Goal: Information Seeking & Learning: Learn about a topic

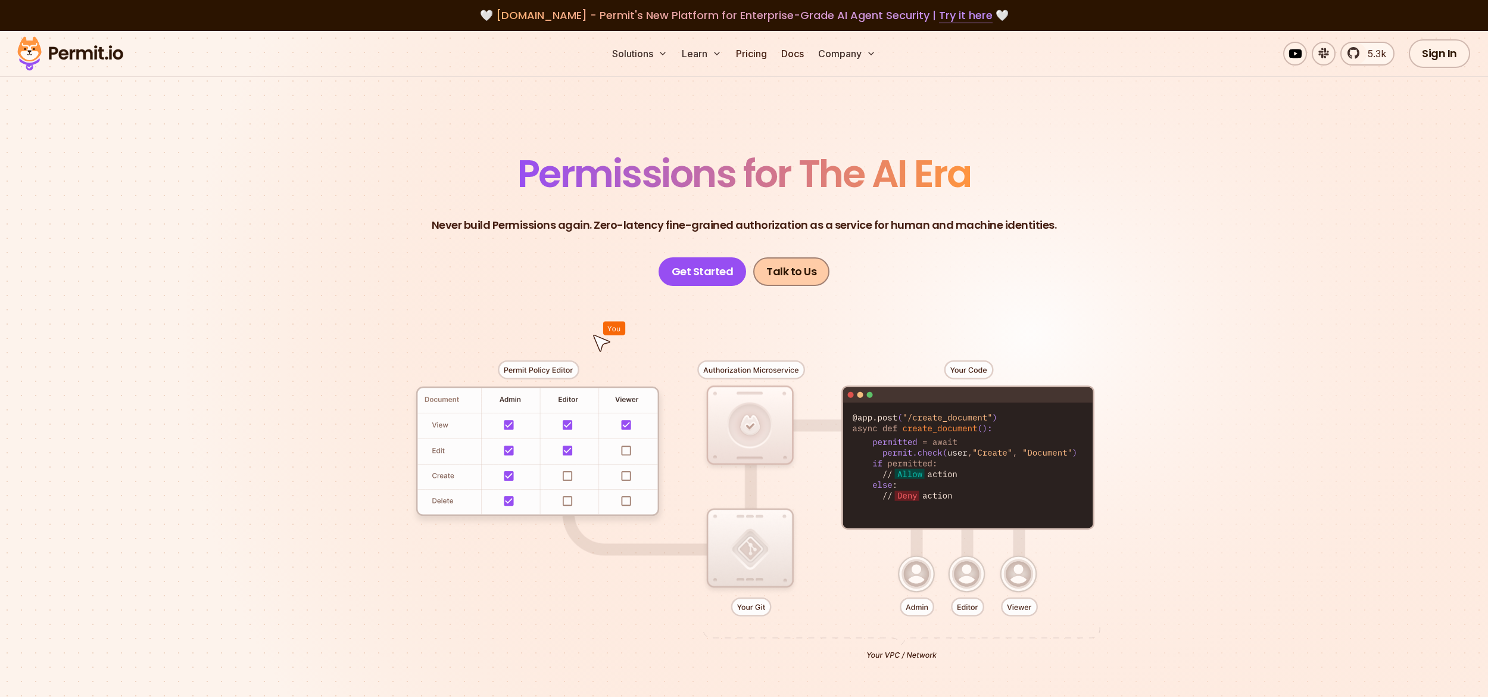
click at [789, 275] on link "Talk to Us" at bounding box center [791, 271] width 76 height 29
click at [1445, 57] on link "Sign In" at bounding box center [1439, 53] width 61 height 29
click at [751, 55] on link "Pricing" at bounding box center [751, 54] width 40 height 24
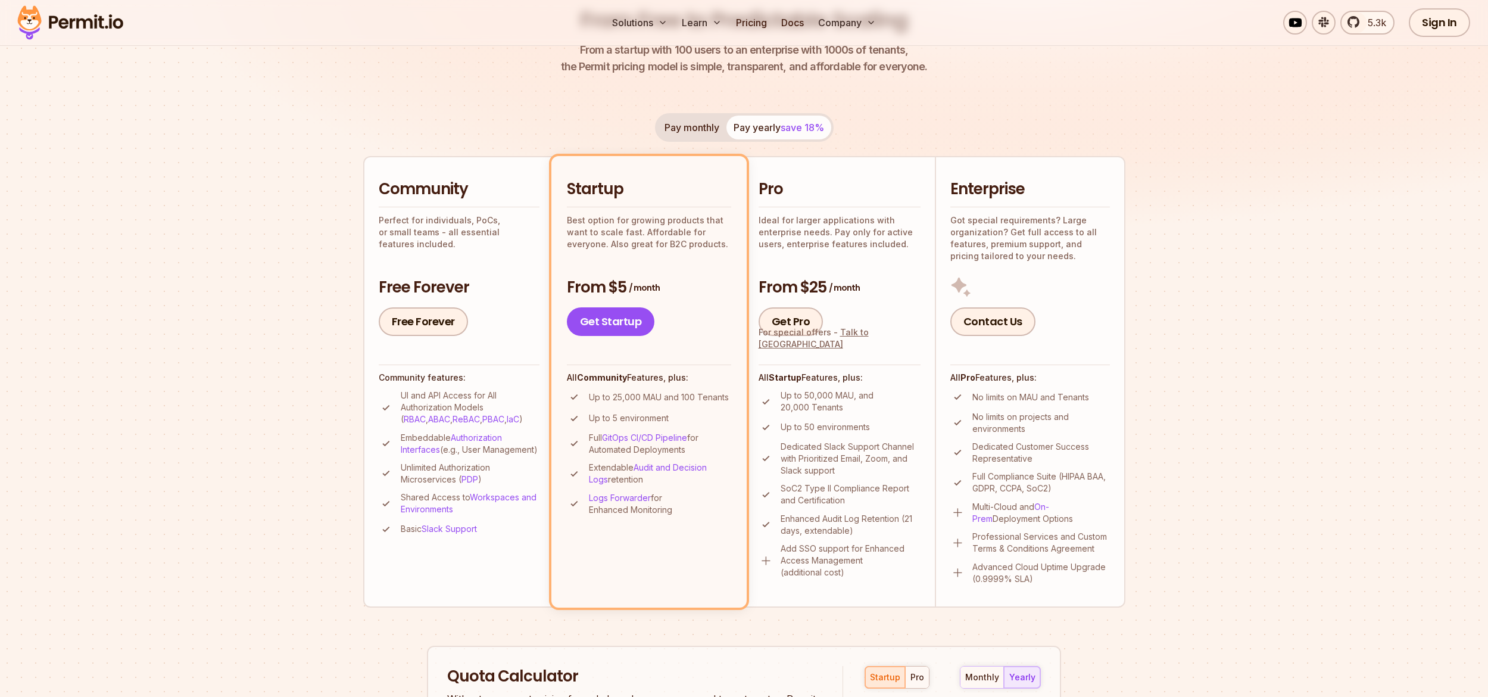
scroll to position [250, 0]
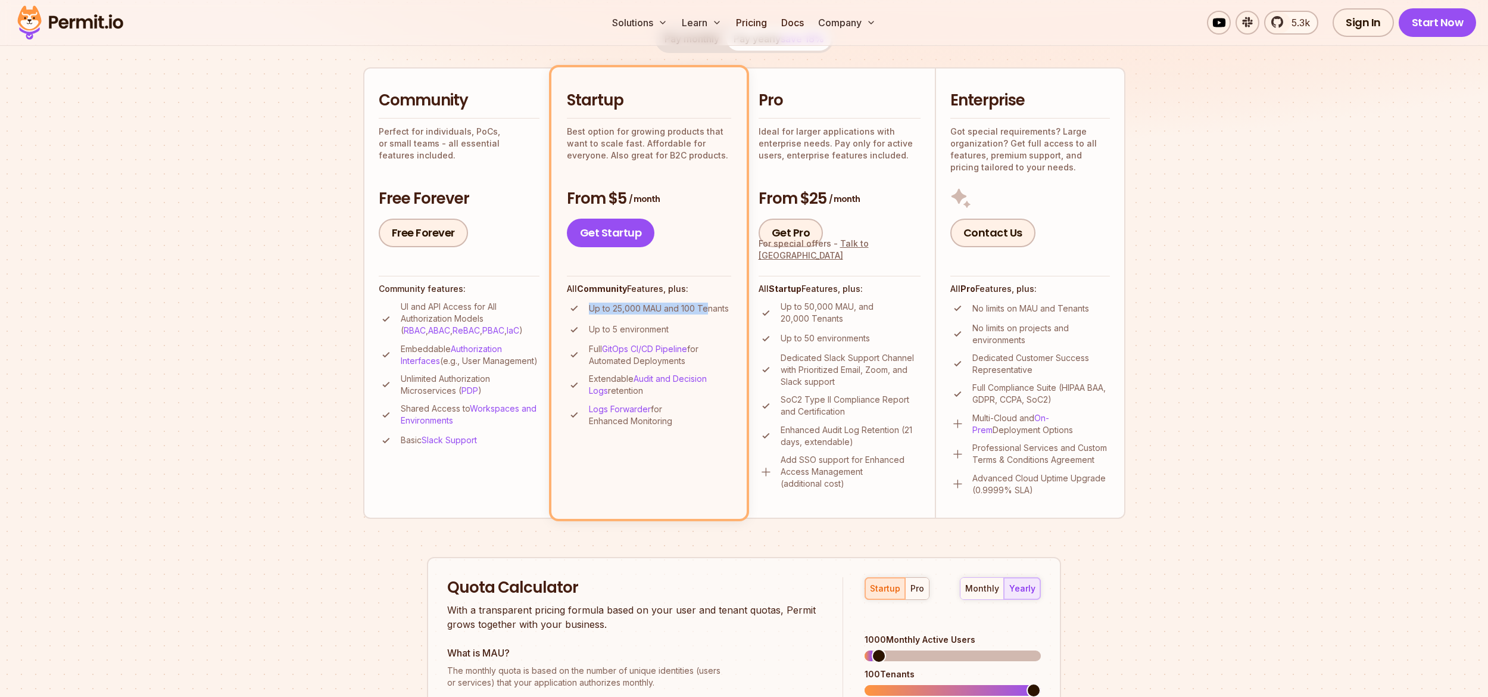
drag, startPoint x: 588, startPoint y: 310, endPoint x: 708, endPoint y: 313, distance: 120.9
click at [708, 313] on li "Up to 25,000 MAU and 100 Tenants" at bounding box center [649, 308] width 164 height 15
click at [652, 310] on p "Up to 25,000 MAU and 100 Tenants" at bounding box center [659, 308] width 140 height 12
click at [623, 309] on p "Up to 25,000 MAU and 100 Tenants" at bounding box center [659, 308] width 140 height 12
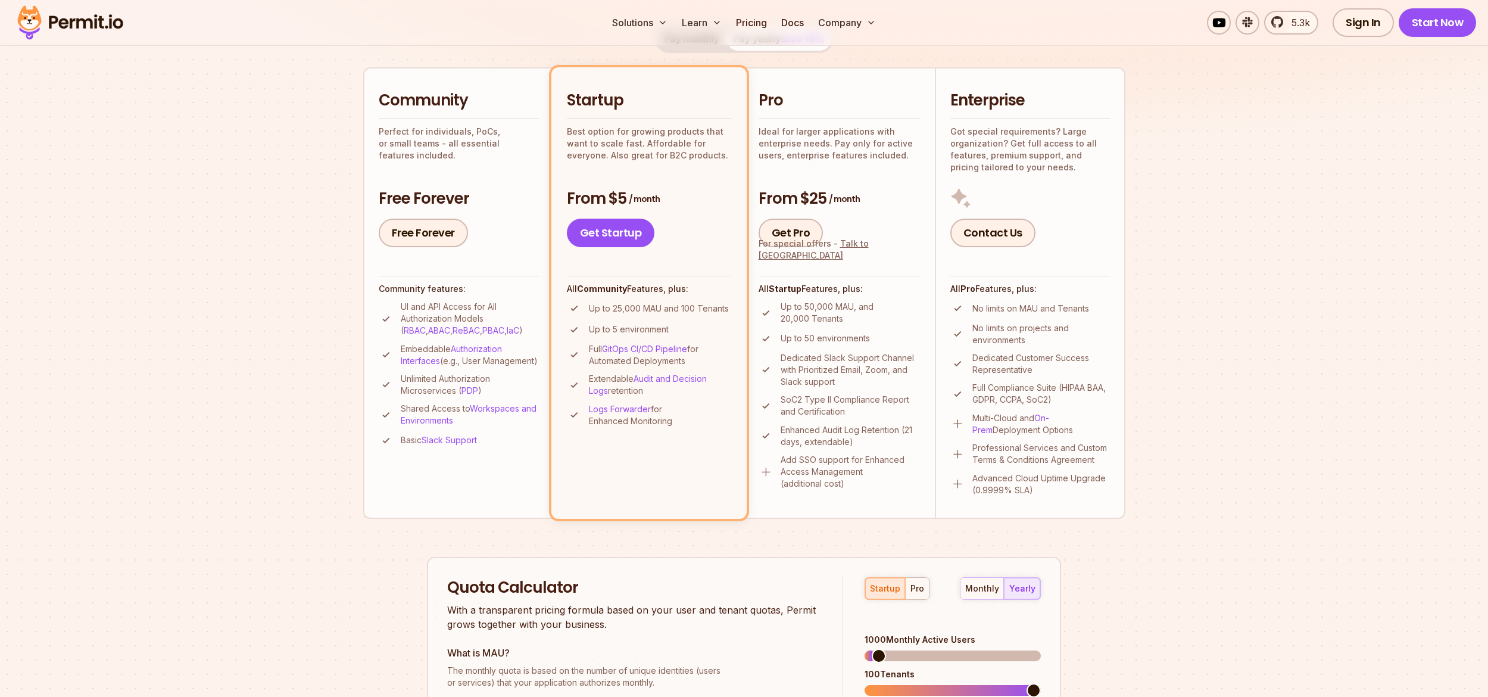
click at [623, 309] on p "Up to 25,000 MAU and 100 Tenants" at bounding box center [659, 308] width 140 height 12
click at [709, 307] on p "Up to 25,000 MAU and 100 Tenants" at bounding box center [659, 308] width 140 height 12
drag, startPoint x: 799, startPoint y: 314, endPoint x: 780, endPoint y: 308, distance: 20.1
click at [780, 308] on li "Up to 50,000 MAU, and 20,000 Tenants" at bounding box center [839, 313] width 162 height 24
click at [853, 294] on h4 "All Startup Features, plus:" at bounding box center [839, 289] width 162 height 12
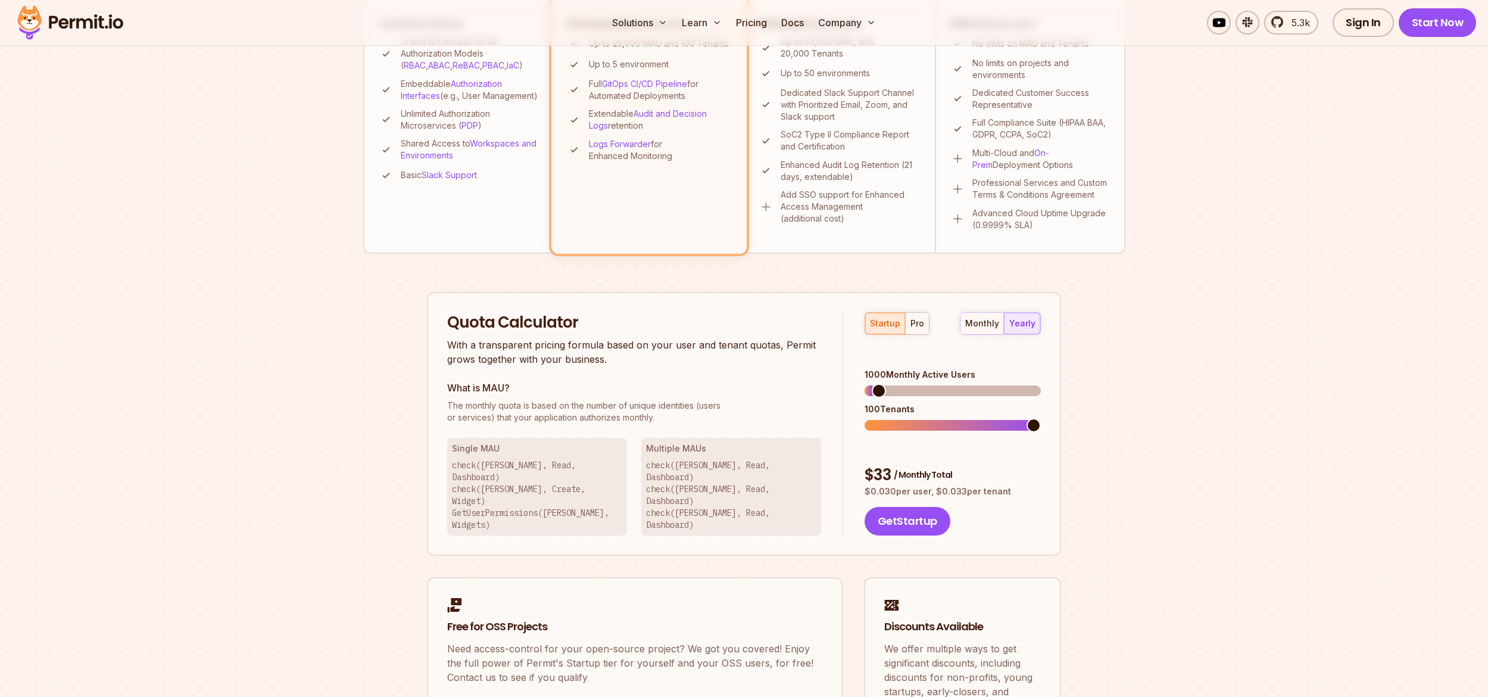
scroll to position [561, 0]
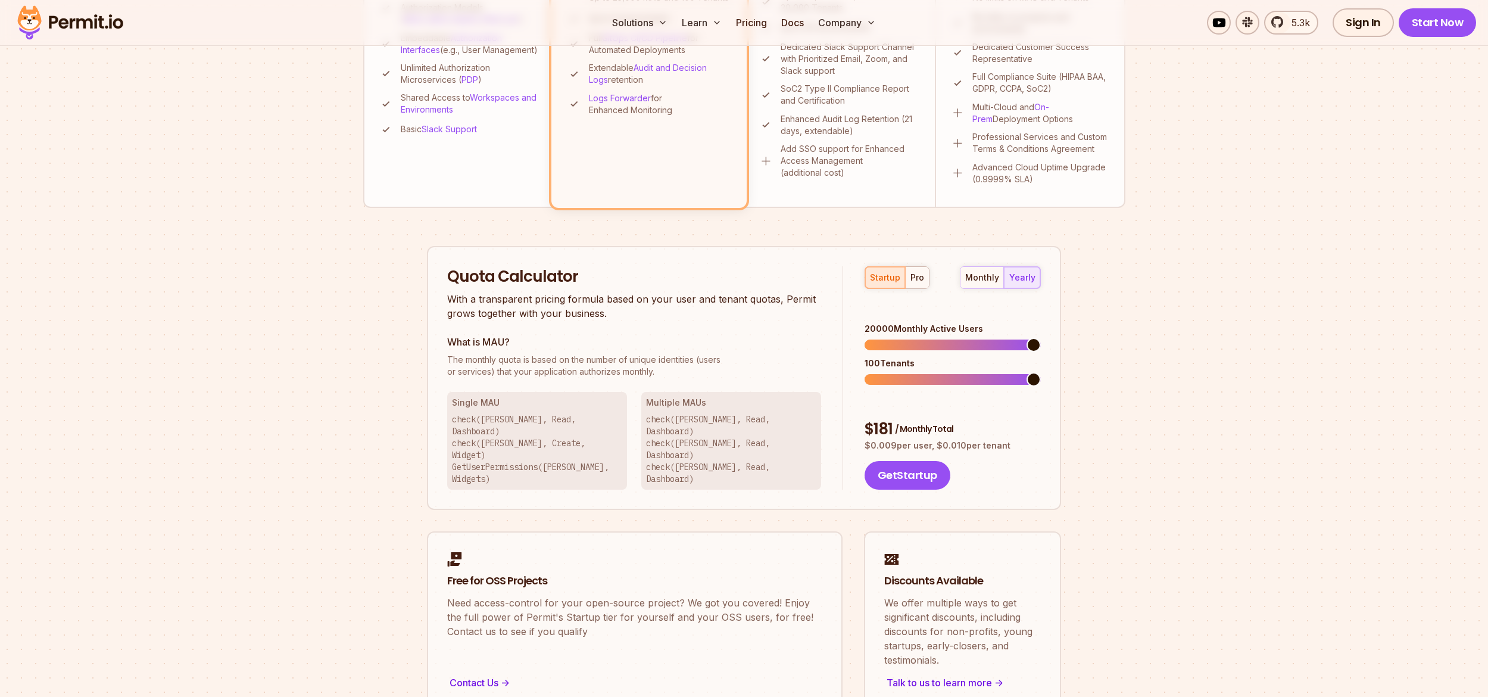
click at [1041, 338] on span at bounding box center [1033, 345] width 14 height 14
click at [1041, 372] on span at bounding box center [1033, 379] width 14 height 14
click at [916, 279] on div "pro" at bounding box center [917, 277] width 14 height 12
click at [1041, 338] on span at bounding box center [1033, 345] width 14 height 14
click at [1041, 372] on span at bounding box center [1033, 379] width 14 height 14
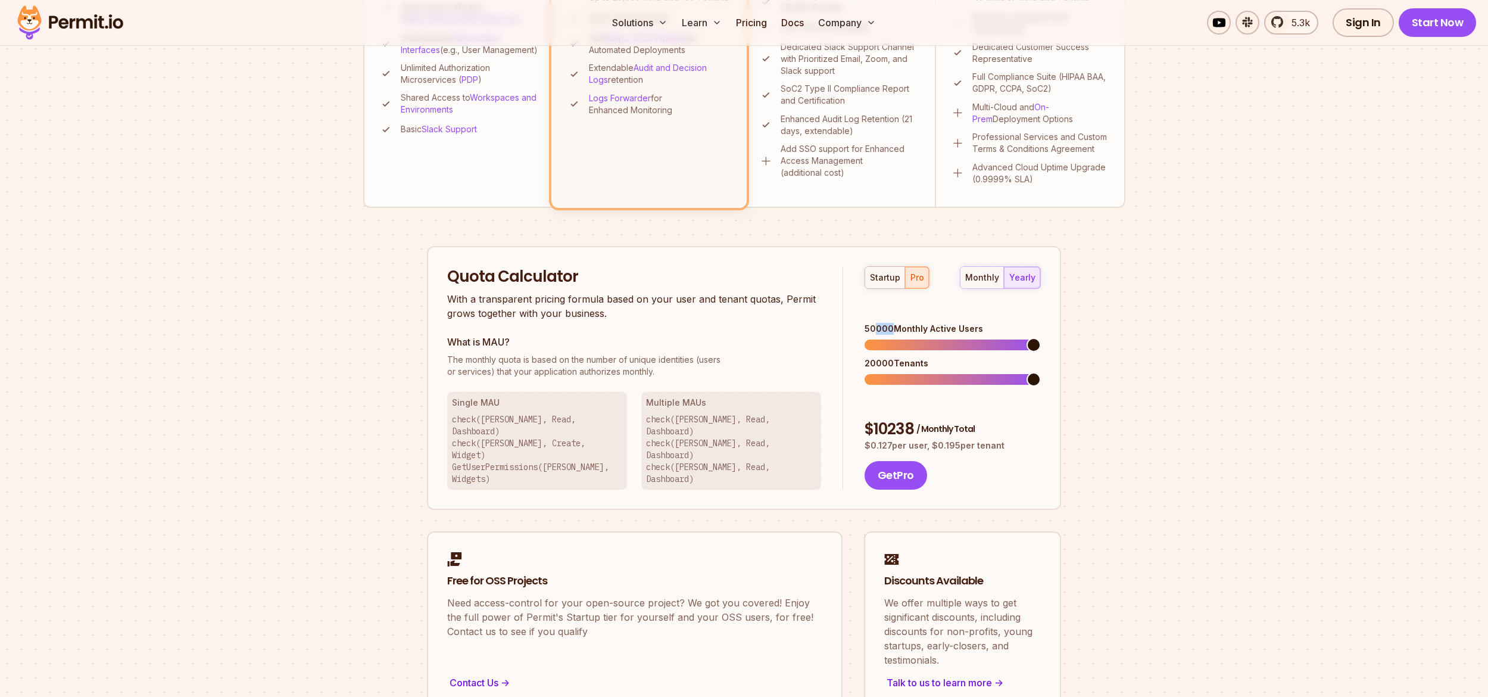
drag, startPoint x: 877, startPoint y: 311, endPoint x: 891, endPoint y: 311, distance: 14.3
click at [891, 323] on div "50000 Monthly Active Users" at bounding box center [952, 329] width 176 height 12
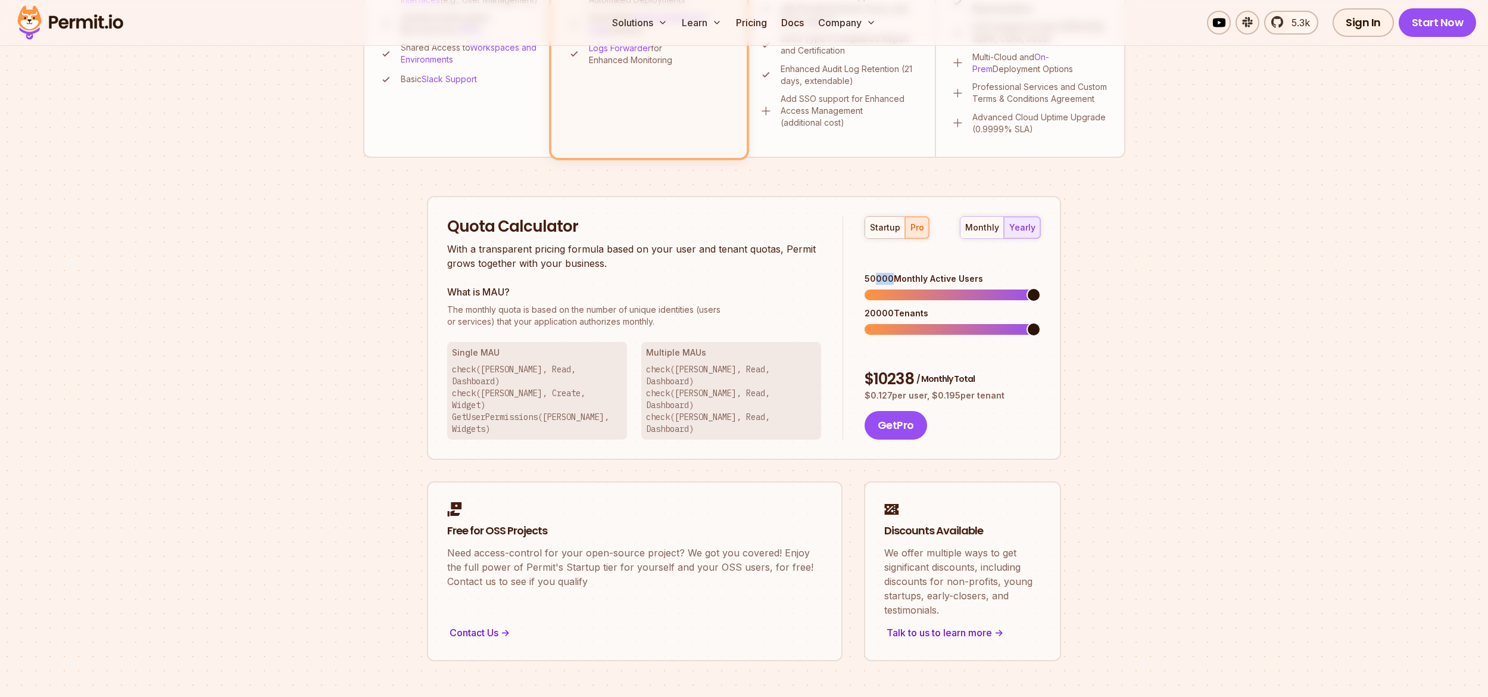
scroll to position [641, 0]
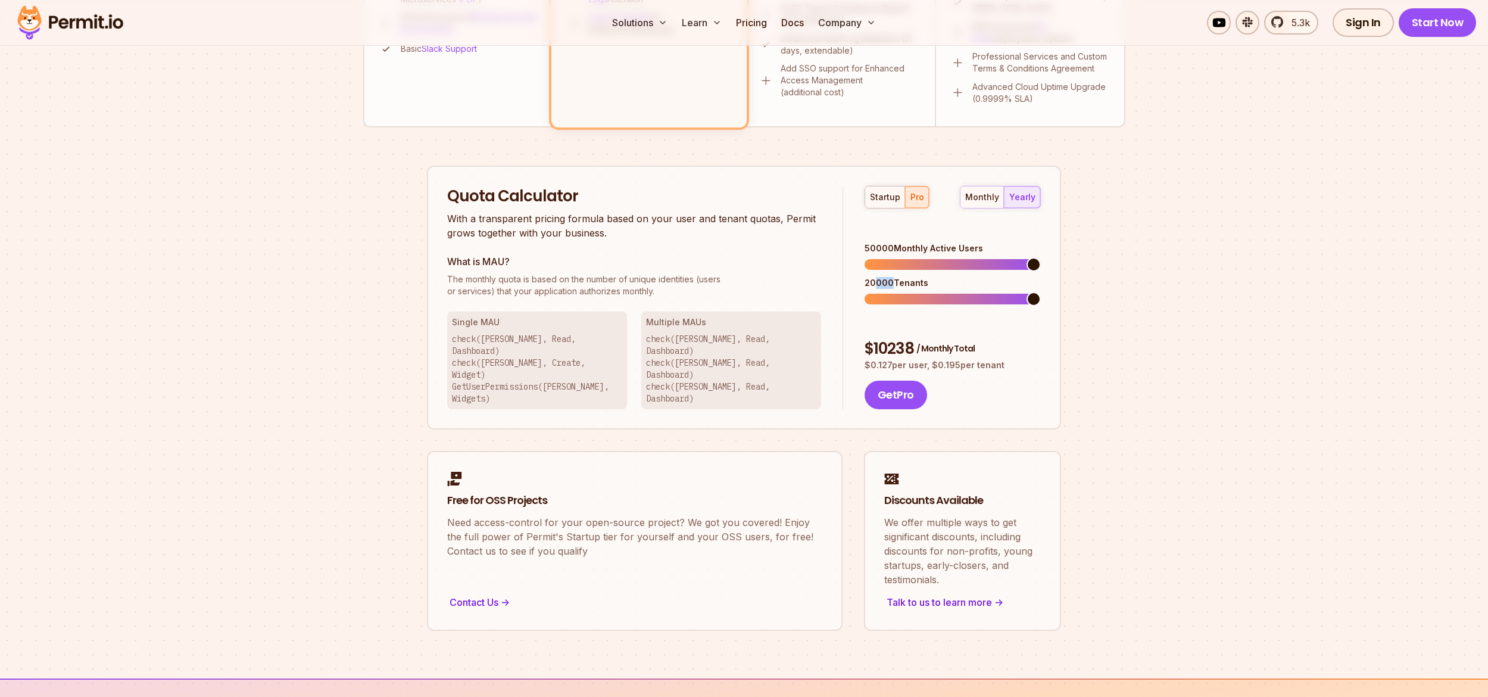
drag, startPoint x: 876, startPoint y: 266, endPoint x: 891, endPoint y: 265, distance: 14.3
click at [891, 277] on div "20000 Tenants" at bounding box center [952, 283] width 176 height 12
drag, startPoint x: 1008, startPoint y: 328, endPoint x: 856, endPoint y: 297, distance: 154.9
click at [856, 297] on div "startup pro monthly yearly 50000 Monthly Active Users 20000 Tenants $ 10238 / M…" at bounding box center [942, 298] width 198 height 224
click at [1147, 329] on section "Permit Pricing From Free to Predictable Scaling From a startup with 100 users t…" at bounding box center [744, 34] width 1488 height 1288
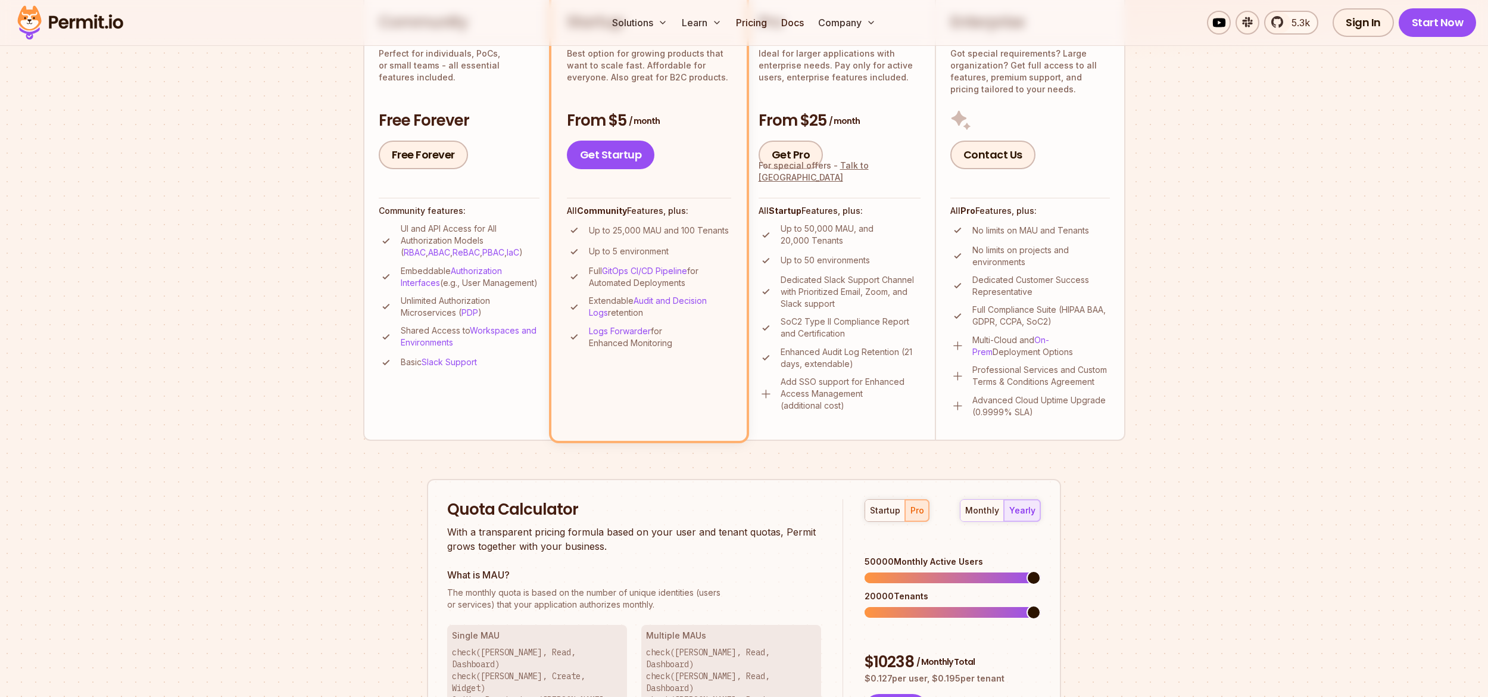
scroll to position [302, 0]
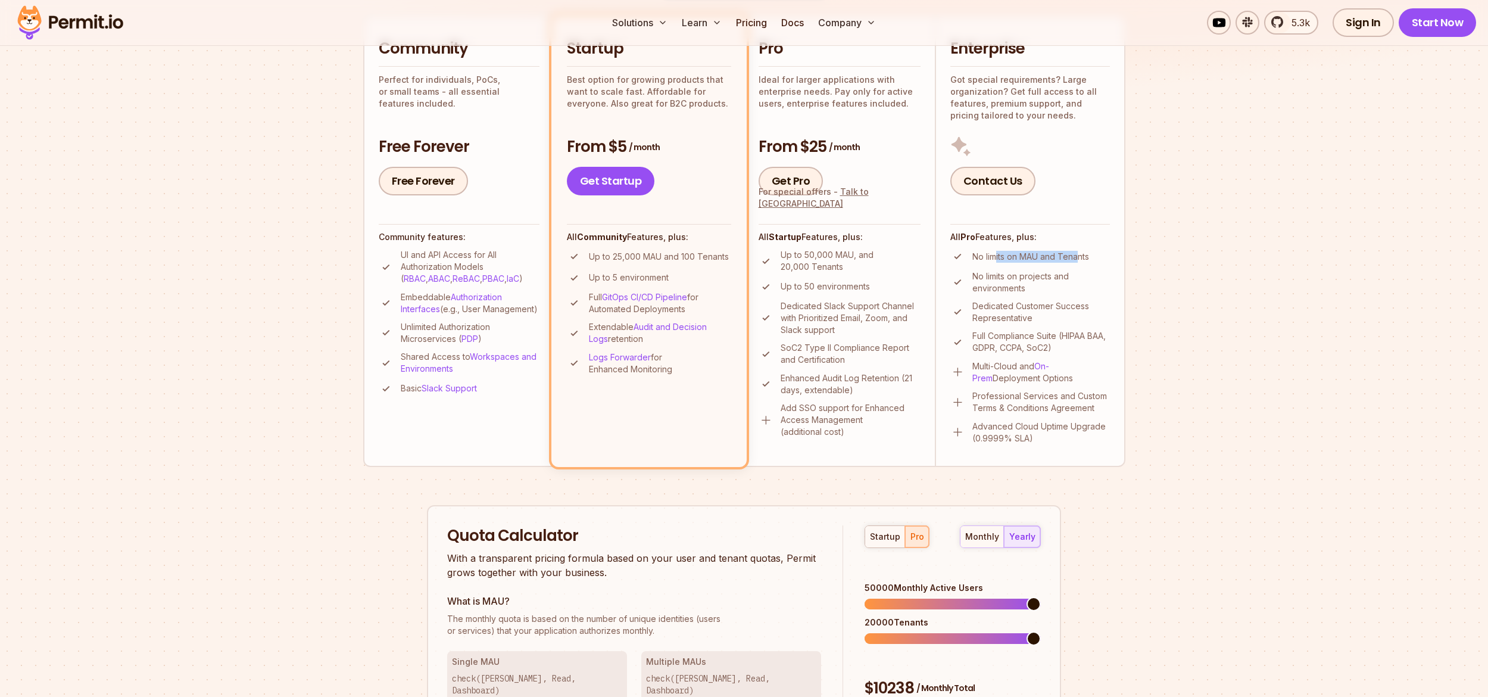
drag, startPoint x: 1005, startPoint y: 256, endPoint x: 1075, endPoint y: 265, distance: 70.2
click at [1077, 258] on p "No limits on MAU and Tenants" at bounding box center [1030, 257] width 117 height 12
drag, startPoint x: 1045, startPoint y: 275, endPoint x: 1048, endPoint y: 292, distance: 17.5
click at [1048, 292] on p "No limits on projects and environments" at bounding box center [1041, 282] width 138 height 24
click at [999, 280] on p "No limits on projects and environments" at bounding box center [1041, 282] width 138 height 24
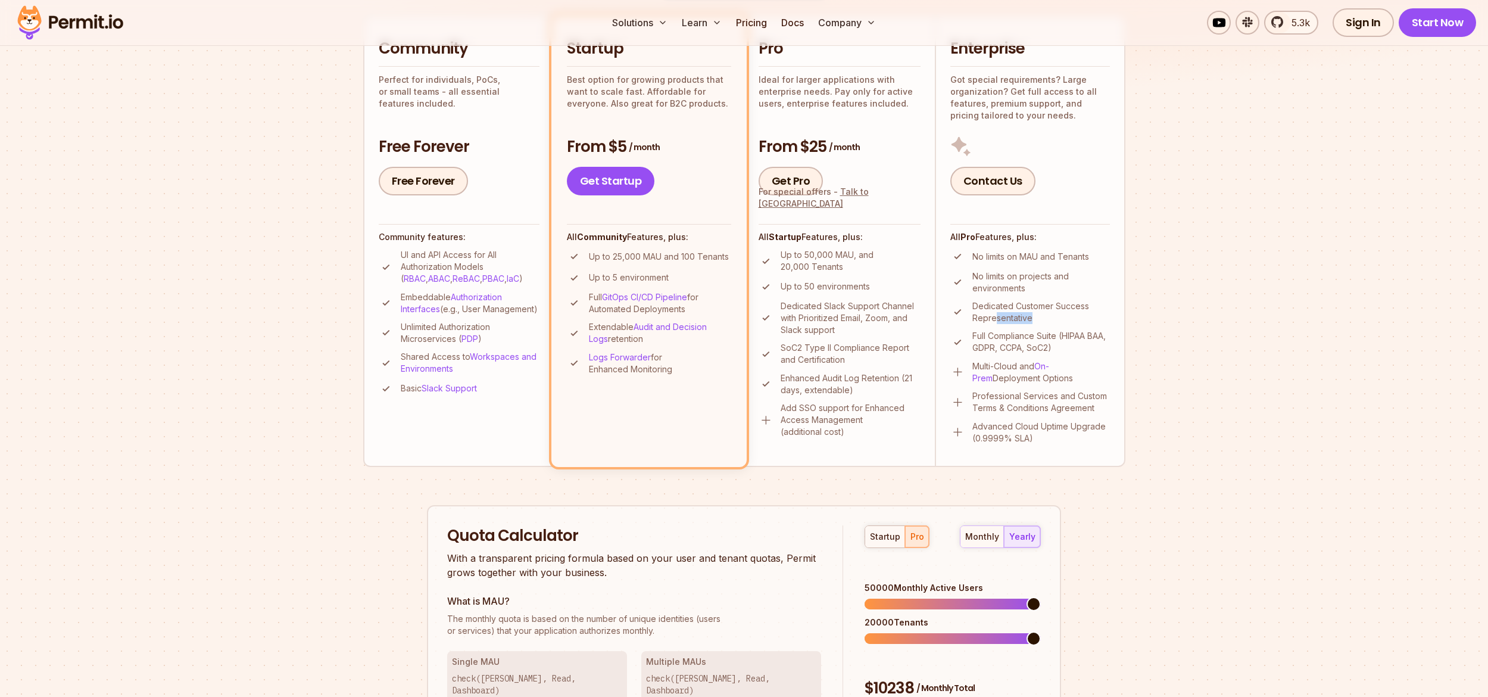
click at [995, 324] on ul "No limits on MAU and Tenants No limits on projects and environments Dedicated C…" at bounding box center [1030, 346] width 160 height 195
click at [1057, 312] on p "Dedicated Customer Success Representative" at bounding box center [1041, 312] width 138 height 24
drag, startPoint x: 1061, startPoint y: 335, endPoint x: 1104, endPoint y: 334, distance: 43.5
click at [1104, 334] on p "Full Compliance Suite (HIPAA BAA, GDPR, CCPA, SoC2)" at bounding box center [1041, 342] width 138 height 24
drag, startPoint x: 999, startPoint y: 351, endPoint x: 1033, endPoint y: 346, distance: 34.2
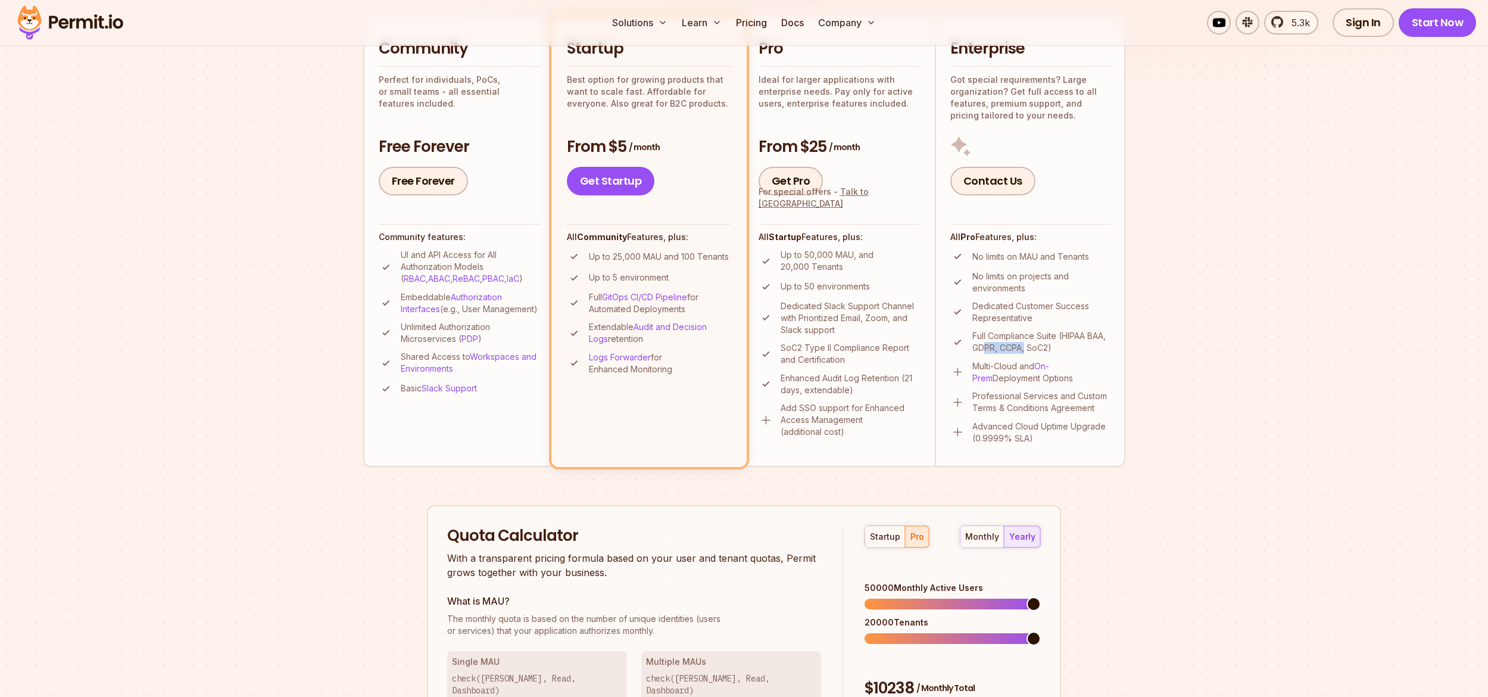
click at [1026, 350] on p "Full Compliance Suite (HIPAA BAA, GDPR, CCPA, SoC2)" at bounding box center [1041, 342] width 138 height 24
click at [1048, 293] on p "No limits on projects and environments" at bounding box center [1041, 282] width 138 height 24
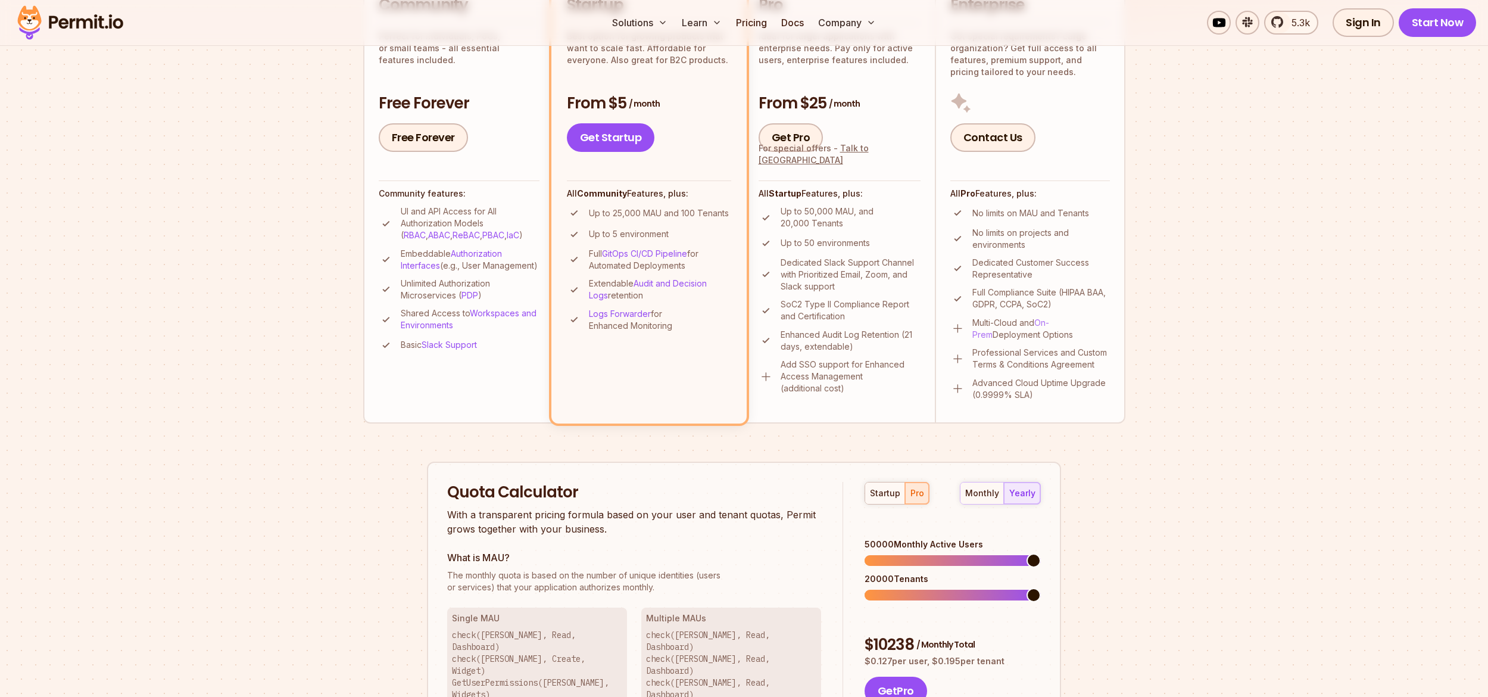
scroll to position [344, 0]
drag, startPoint x: 990, startPoint y: 326, endPoint x: 994, endPoint y: 337, distance: 11.3
click at [994, 337] on p "Multi-Cloud and On-Prem Deployment Options" at bounding box center [1041, 331] width 138 height 24
click at [996, 324] on p "Multi-Cloud and On-Prem Deployment Options" at bounding box center [1041, 331] width 138 height 24
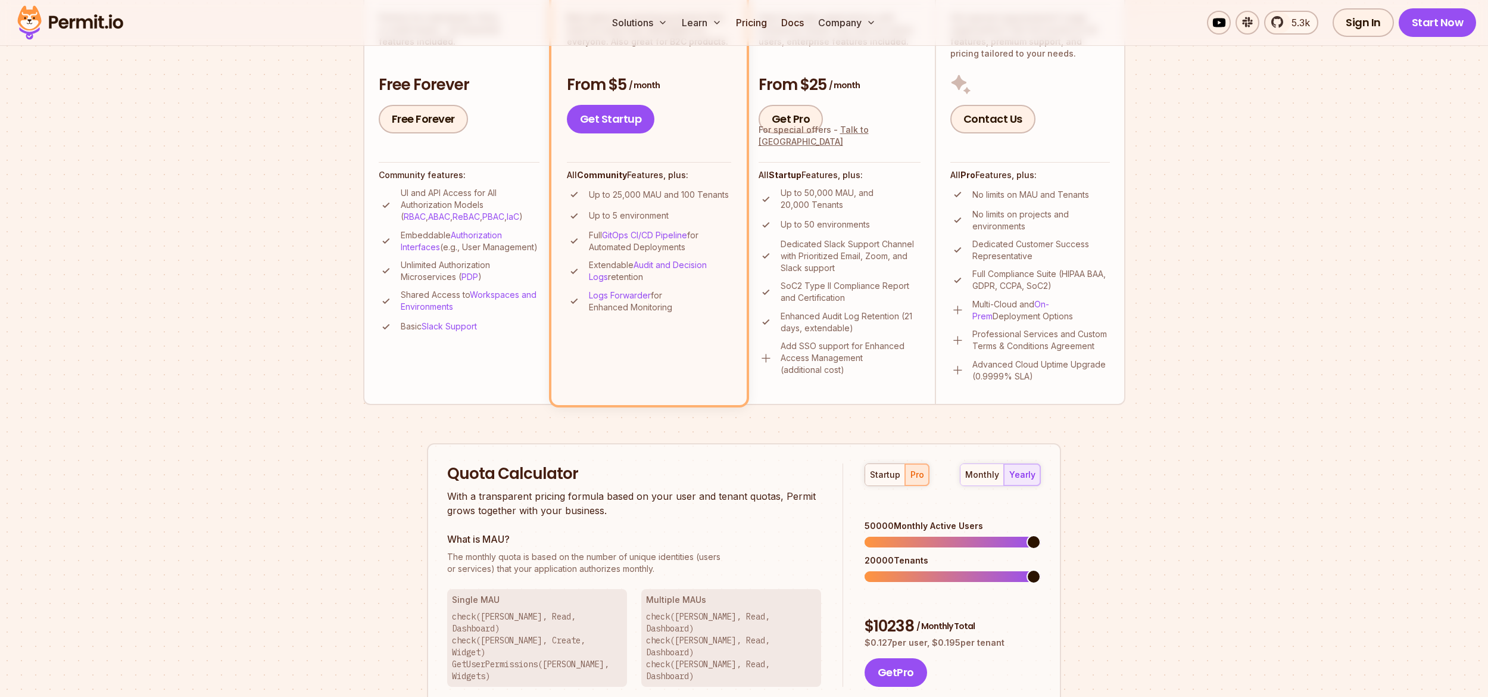
scroll to position [366, 0]
click at [1004, 124] on link "Contact Us" at bounding box center [992, 117] width 85 height 29
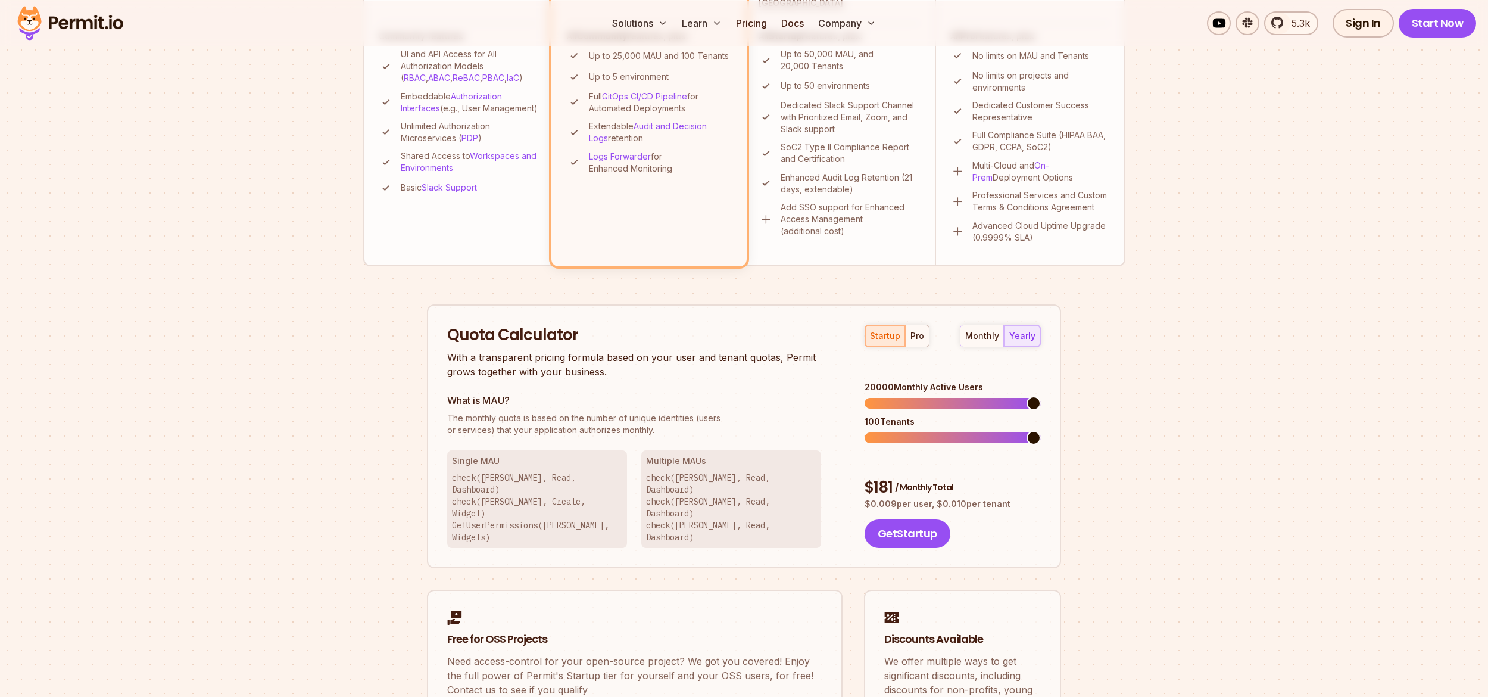
scroll to position [517, 0]
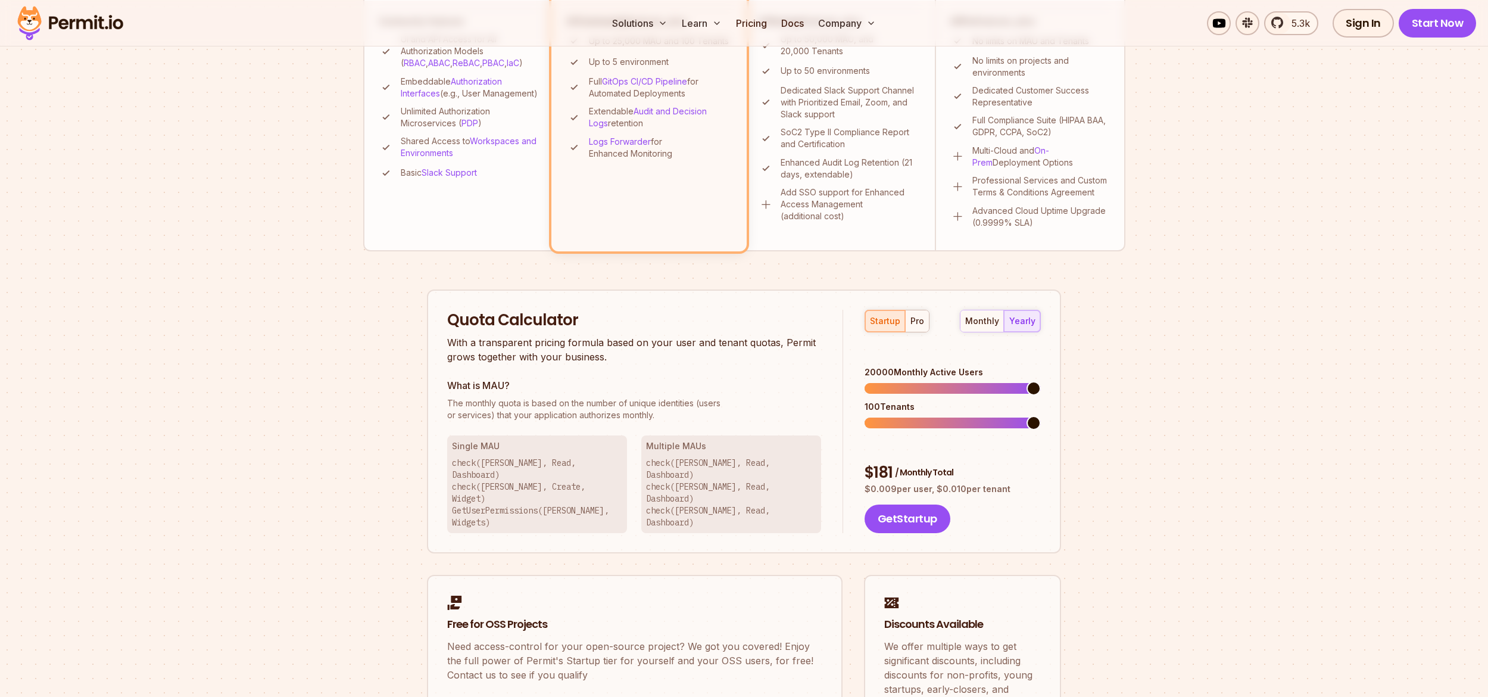
click at [1041, 416] on span at bounding box center [1033, 423] width 14 height 14
click at [911, 311] on button "pro" at bounding box center [917, 320] width 24 height 21
click at [950, 416] on span at bounding box center [950, 423] width 14 height 14
click at [908, 416] on span at bounding box center [912, 423] width 14 height 14
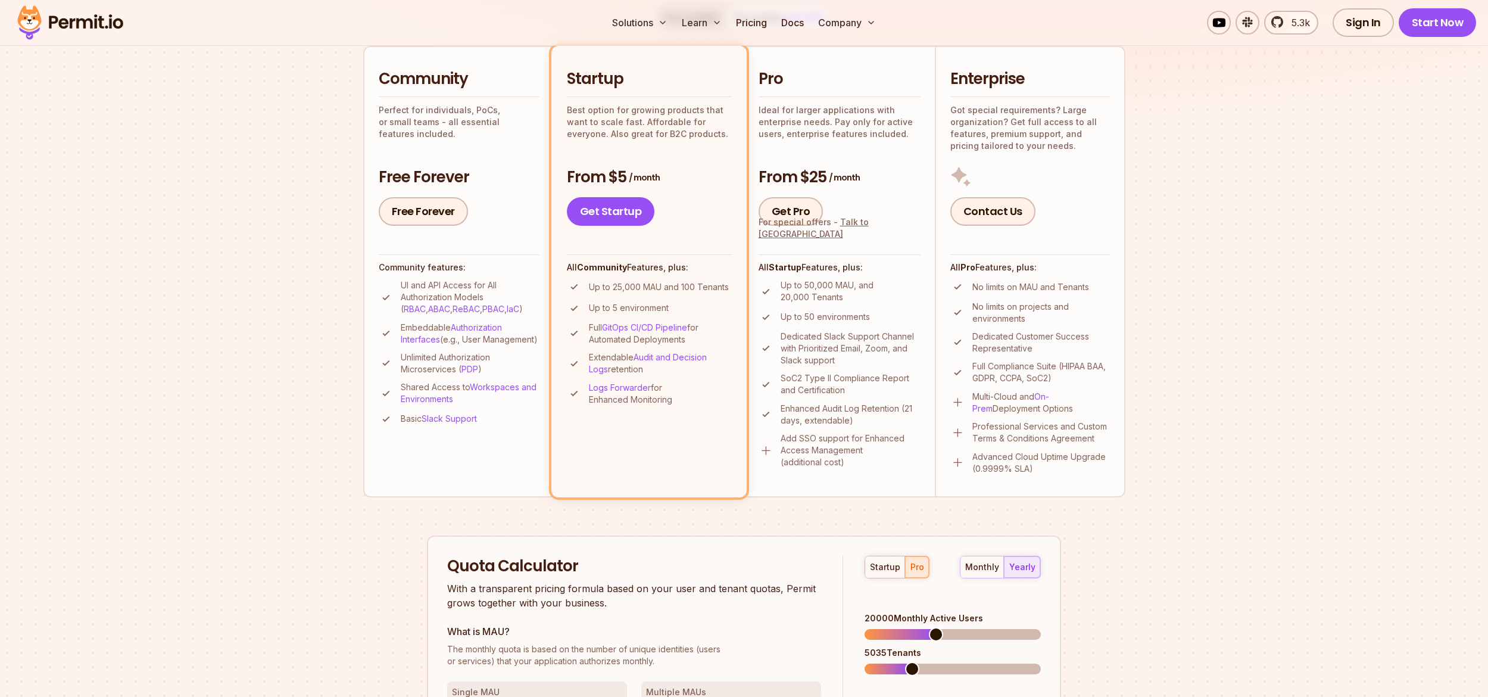
scroll to position [257, 0]
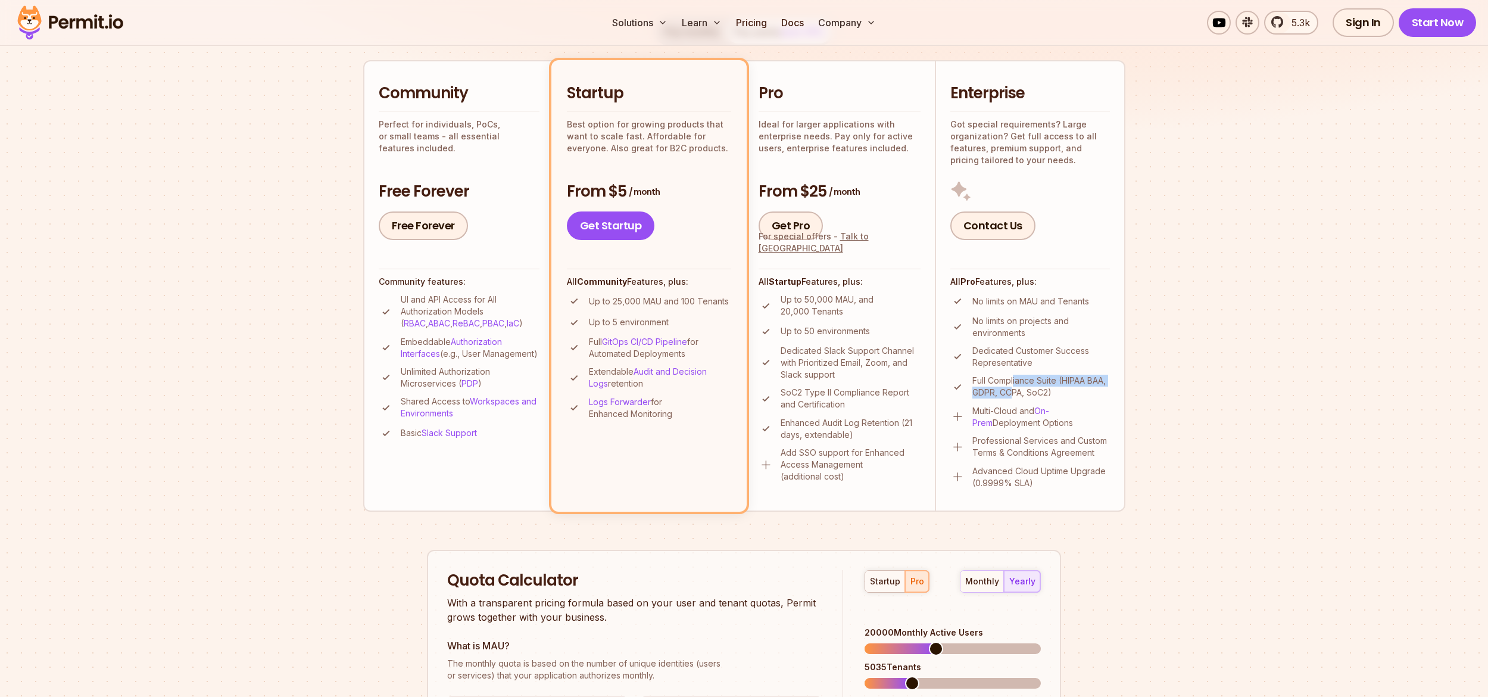
click at [1014, 394] on p "Full Compliance Suite (HIPAA BAA, GDPR, CCPA, SoC2)" at bounding box center [1041, 387] width 138 height 24
click at [1147, 346] on section "Permit Pricing From Free to Predictable Scaling From a startup with 100 users t…" at bounding box center [744, 418] width 1488 height 1288
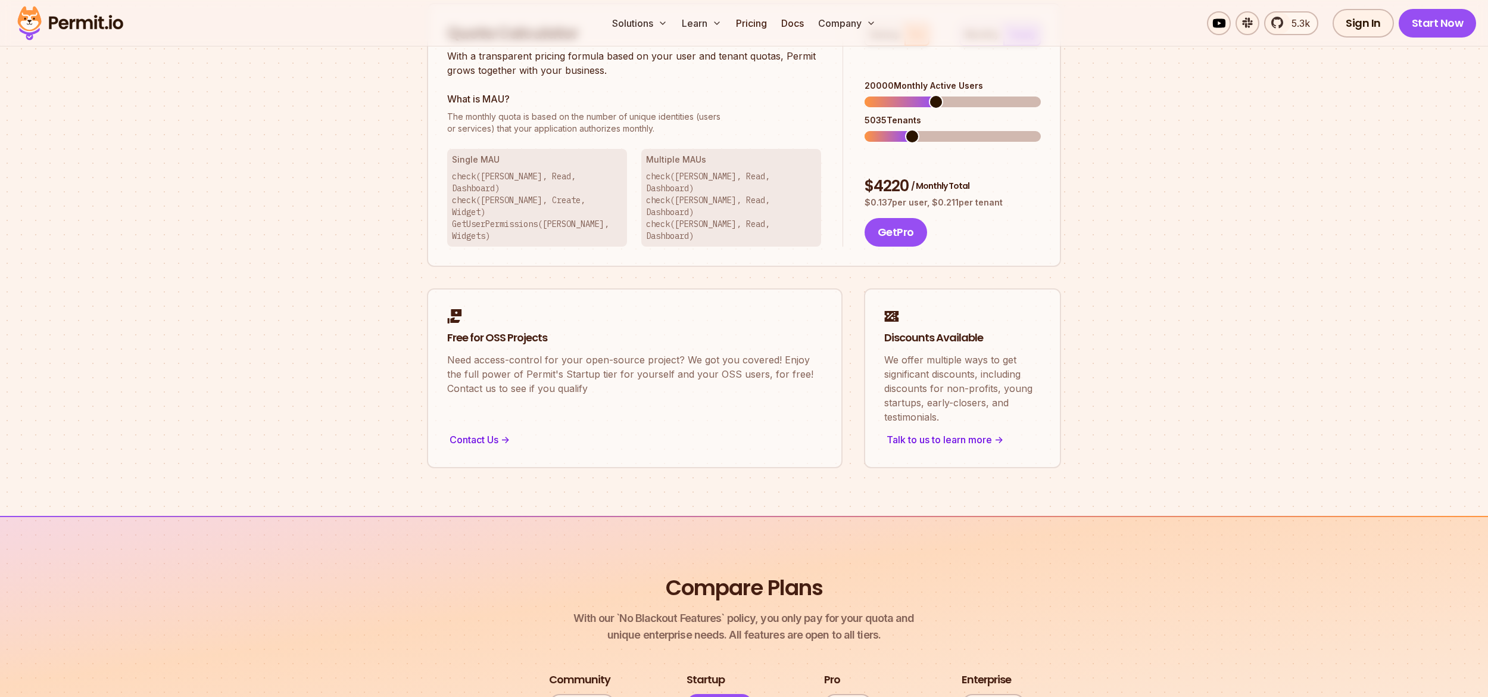
scroll to position [802, 0]
click at [545, 352] on p "Need access-control for your open-source project? We got you covered! Enjoy the…" at bounding box center [634, 373] width 375 height 43
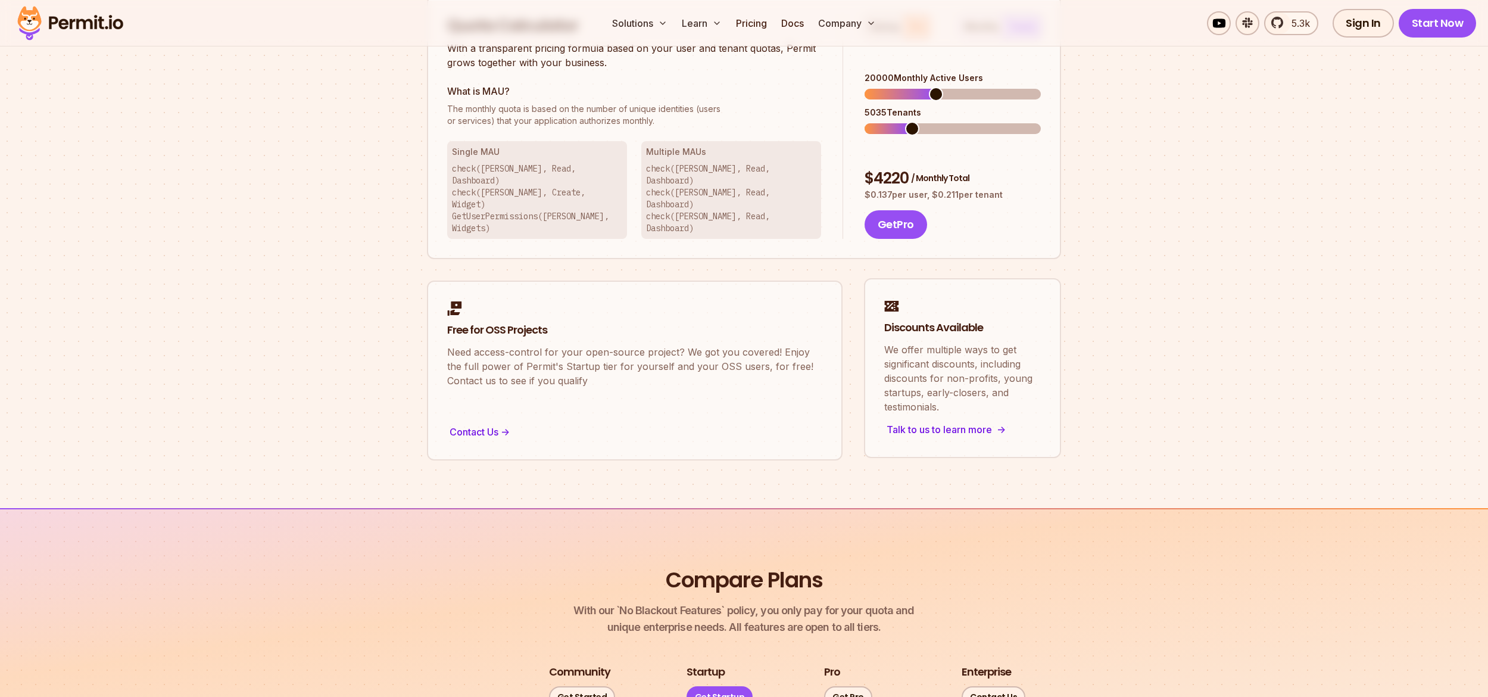
scroll to position [814, 0]
click at [922, 419] on div "Talk to us to learn more ->" at bounding box center [962, 427] width 157 height 17
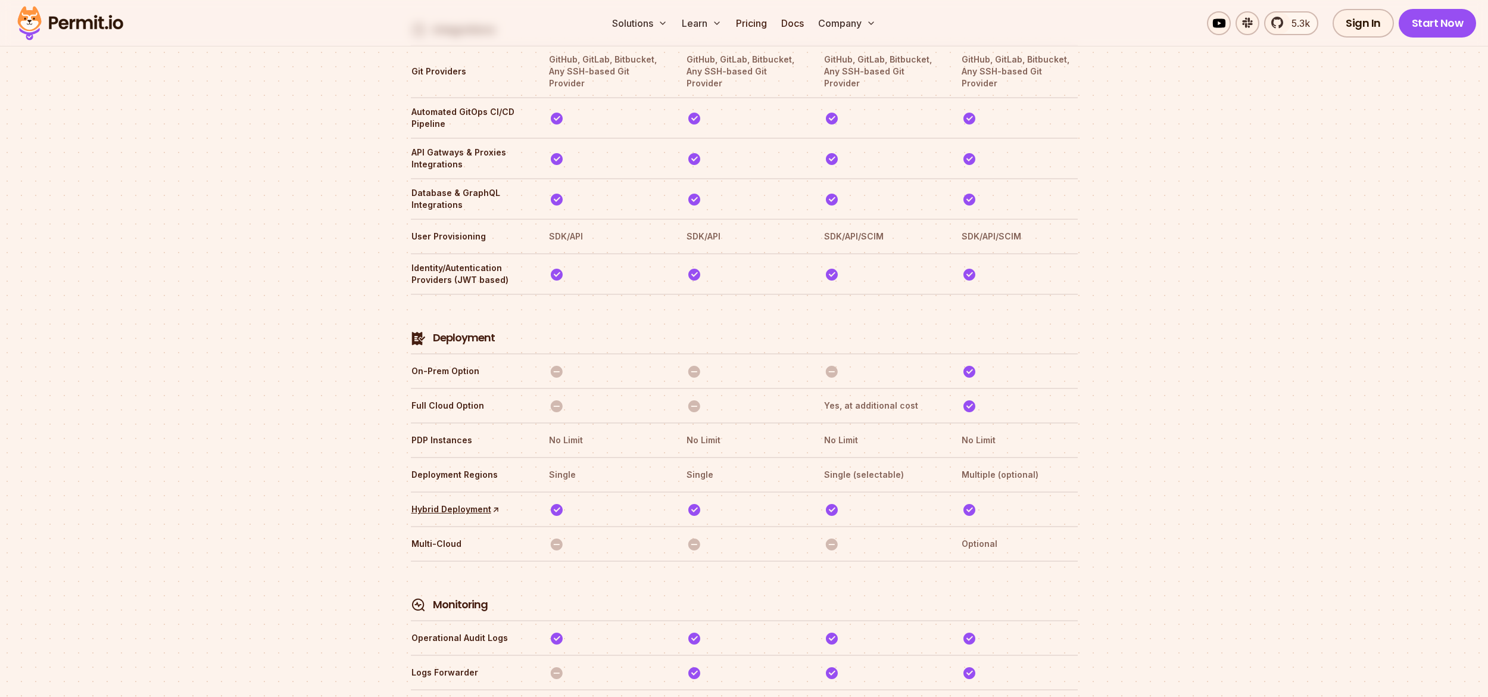
scroll to position [2573, 0]
drag, startPoint x: 975, startPoint y: 423, endPoint x: 1072, endPoint y: 424, distance: 97.6
click at [1072, 464] on th "Multiple (optional)" at bounding box center [1019, 473] width 116 height 19
click at [1138, 378] on section "Compare Plans With our `No Blackout Features` policy, you only pay for your quo…" at bounding box center [744, 356] width 1488 height 3221
click at [961, 455] on tr "Deployment Regions Single Single Single (selectable) Multiple (optional)" at bounding box center [744, 472] width 667 height 35
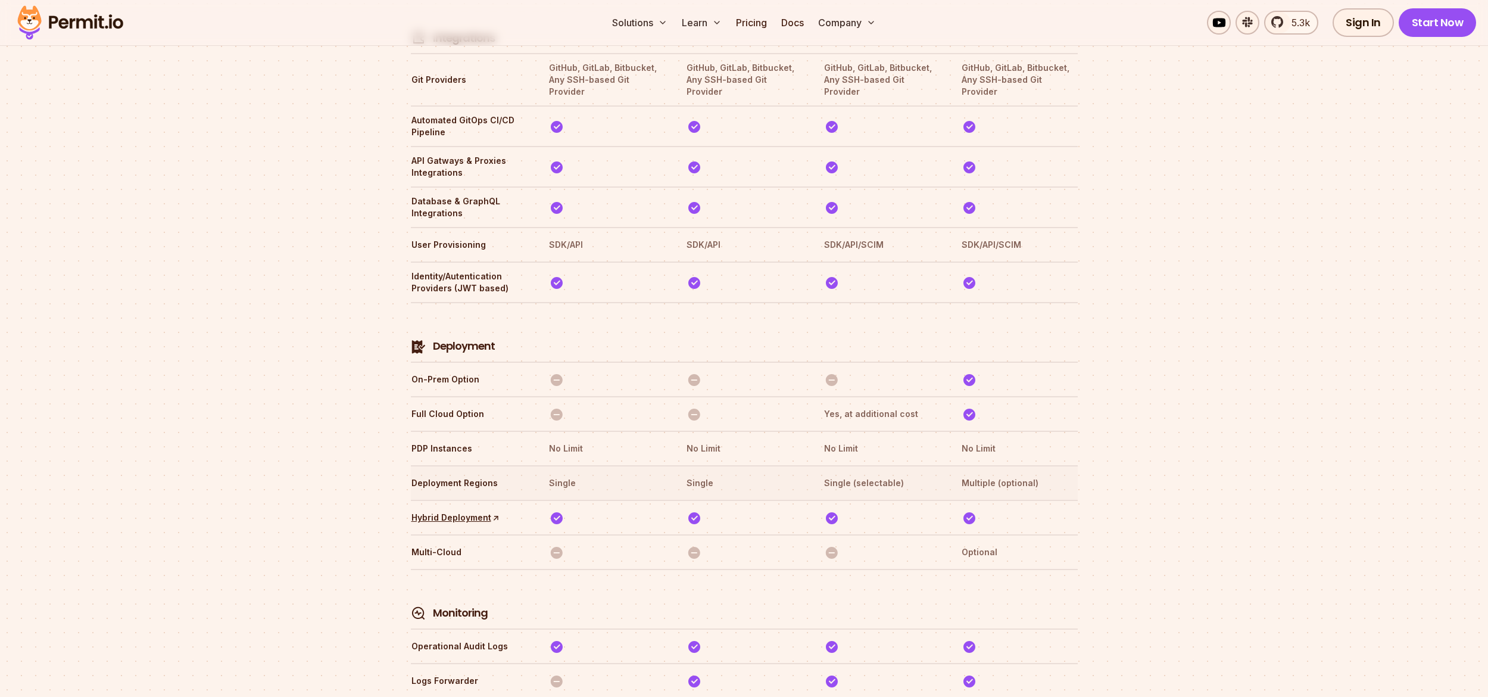
click at [975, 474] on th "Multiple (optional)" at bounding box center [1019, 483] width 116 height 19
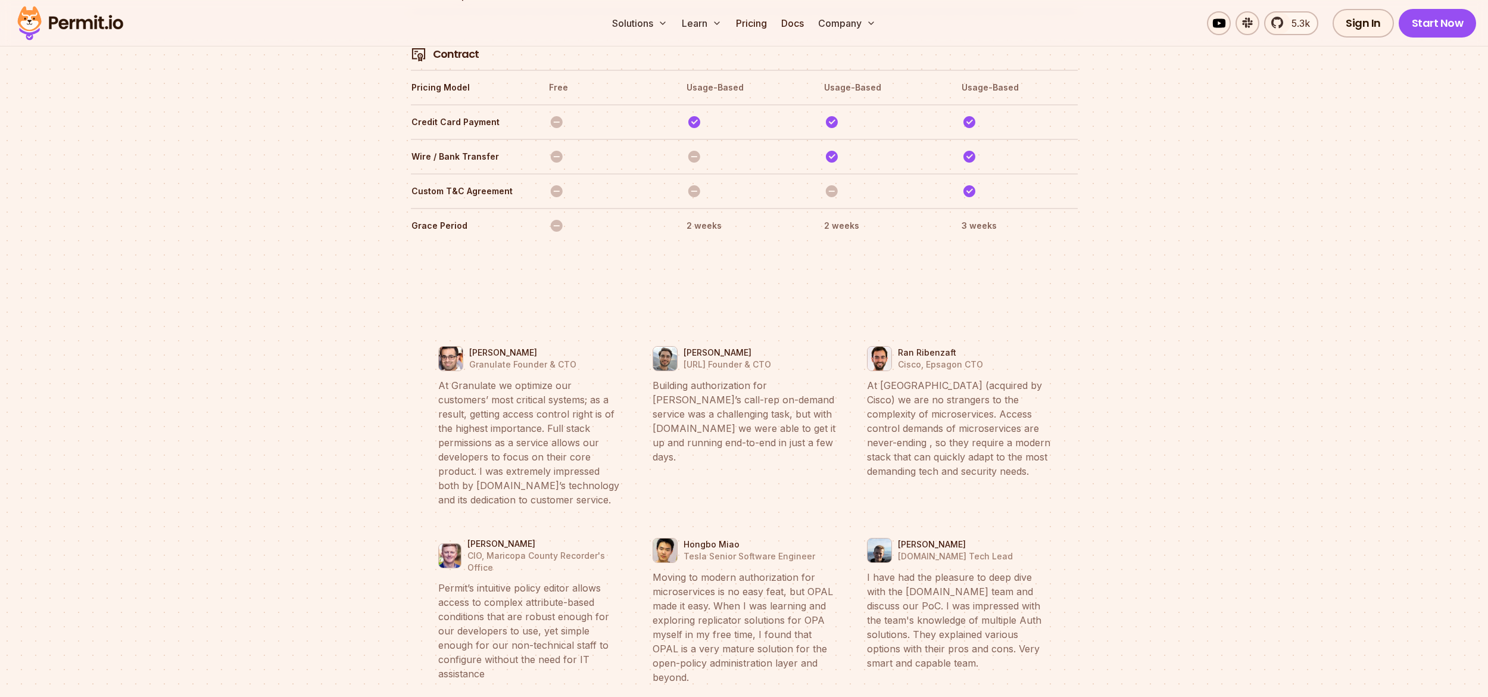
scroll to position [4244, 0]
drag, startPoint x: 694, startPoint y: 308, endPoint x: 788, endPoint y: 312, distance: 94.1
click at [788, 343] on div "Matan Bakshi Buzzer.ai Founder & CTO" at bounding box center [743, 355] width 183 height 25
click at [723, 335] on li "Matan Bakshi Buzzer.ai Founder & CTO Building authorization for Buzzer’s call-r…" at bounding box center [744, 423] width 200 height 177
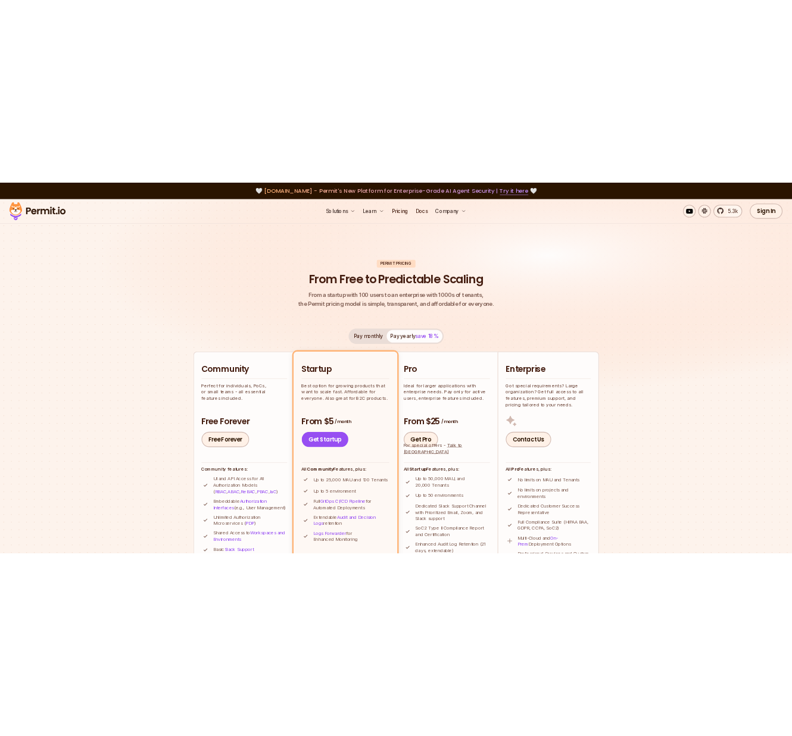
scroll to position [4, 0]
